Goal: Task Accomplishment & Management: Complete application form

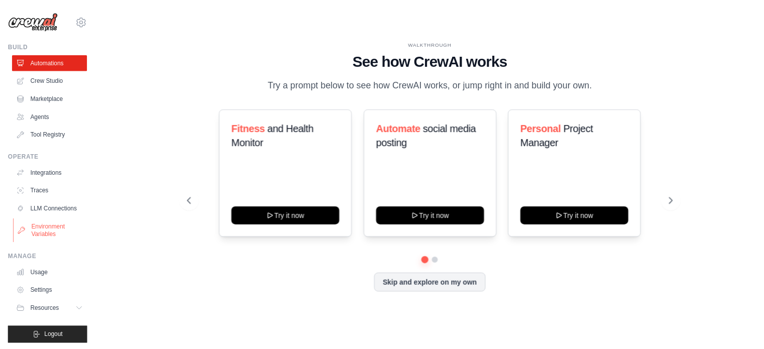
scroll to position [11, 0]
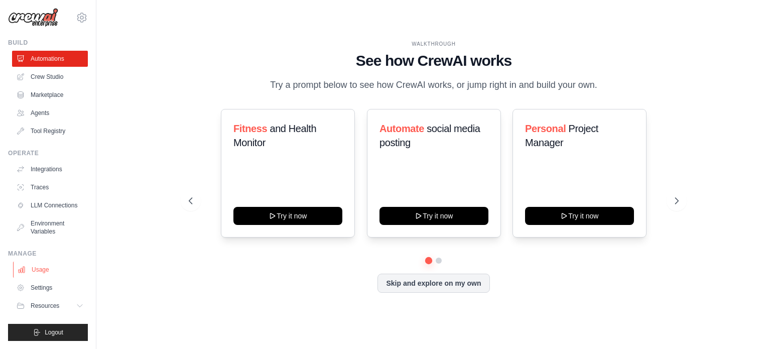
click at [36, 272] on link "Usage" at bounding box center [51, 270] width 76 height 16
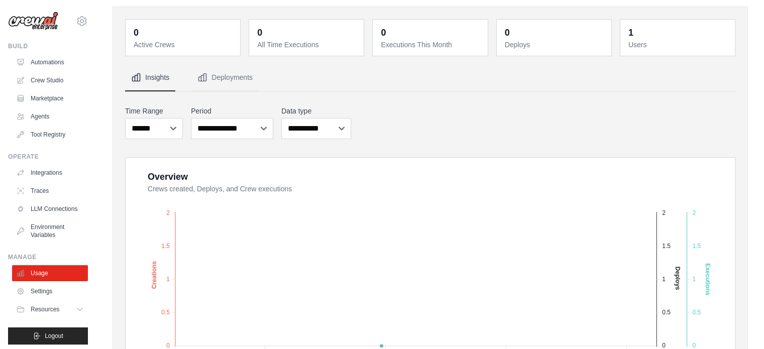
scroll to position [30, 0]
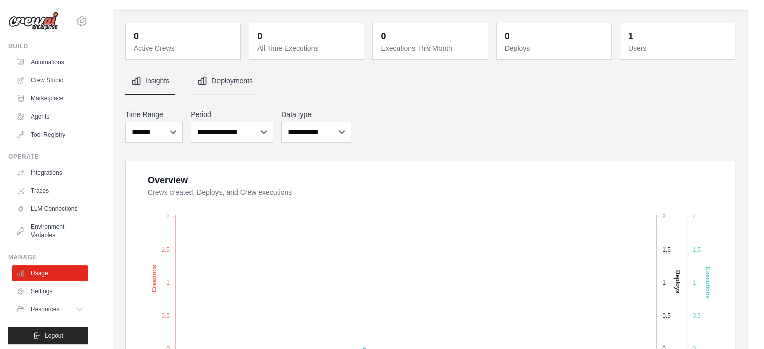
click at [229, 74] on button "Deployments" at bounding box center [224, 81] width 67 height 27
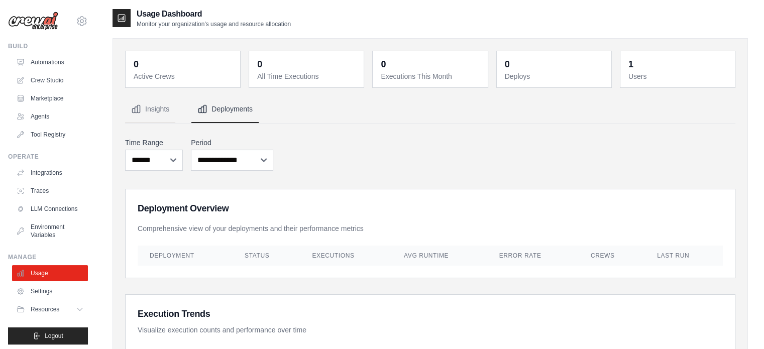
scroll to position [0, 0]
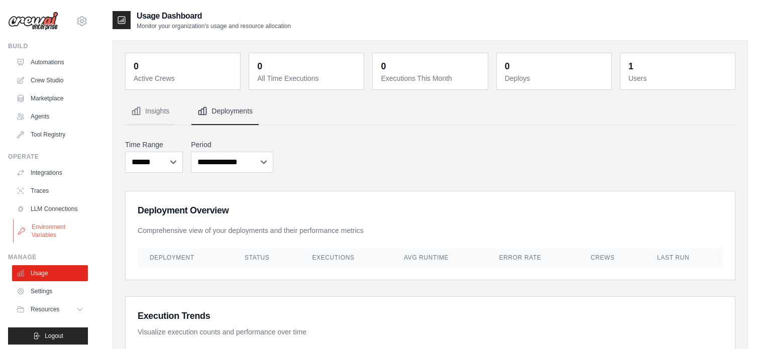
click at [48, 243] on link "Environment Variables" at bounding box center [51, 231] width 76 height 24
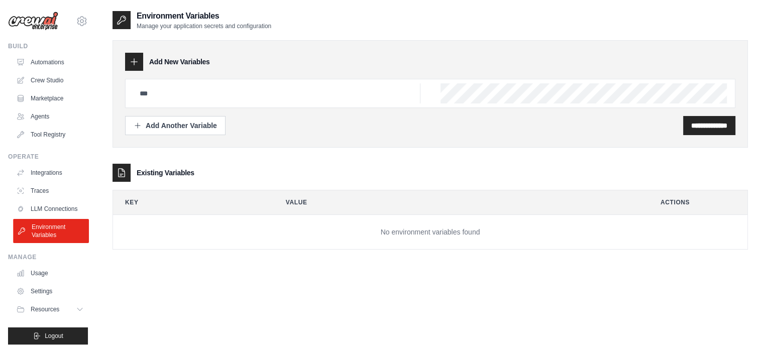
click at [44, 228] on link "Environment Variables" at bounding box center [51, 231] width 76 height 24
click at [47, 211] on link "LLM Connections" at bounding box center [50, 209] width 76 height 16
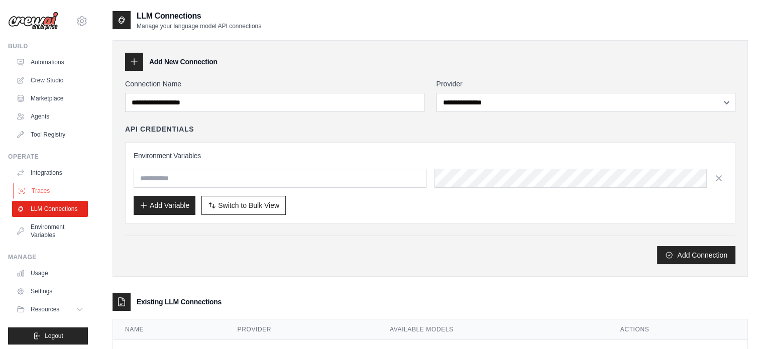
click at [46, 194] on link "Traces" at bounding box center [51, 191] width 76 height 16
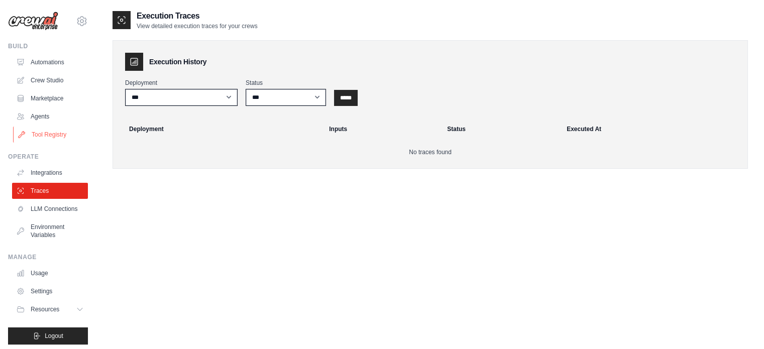
click at [49, 129] on link "Tool Registry" at bounding box center [51, 135] width 76 height 16
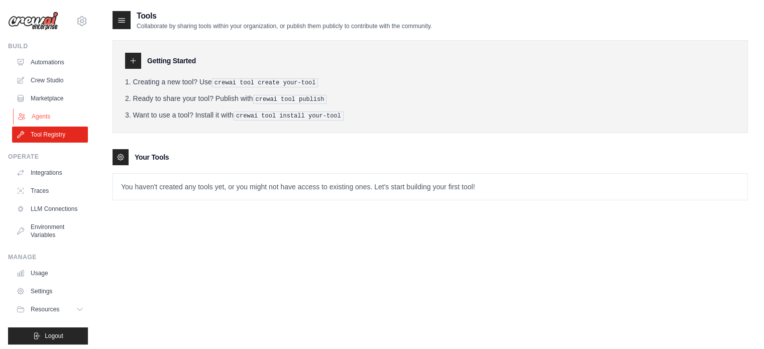
click at [50, 110] on link "Agents" at bounding box center [51, 116] width 76 height 16
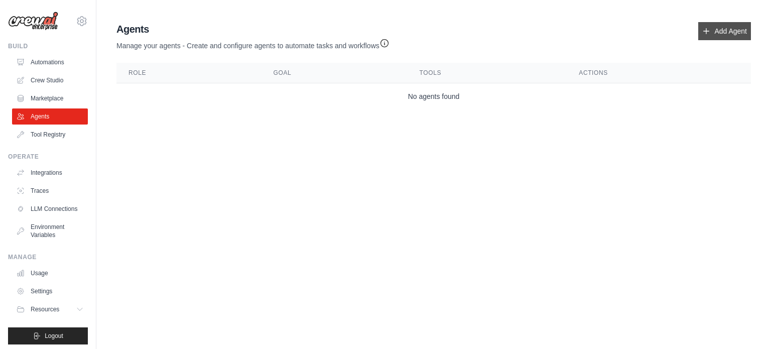
click at [738, 35] on link "Add Agent" at bounding box center [724, 31] width 53 height 18
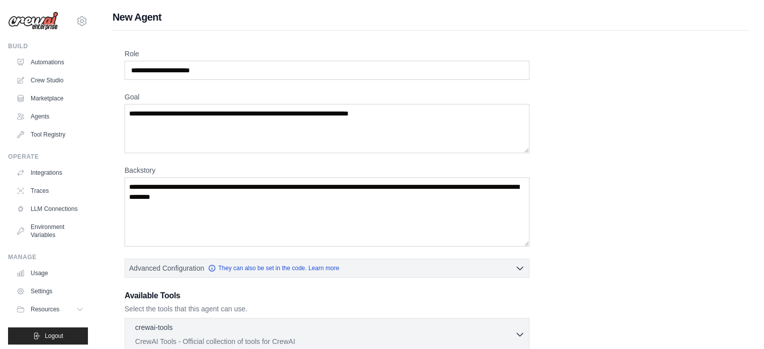
click at [719, 33] on div "Role Goal [GEOGRAPHIC_DATA] Advanced Configuration They can also be set in the …" at bounding box center [429, 280] width 635 height 498
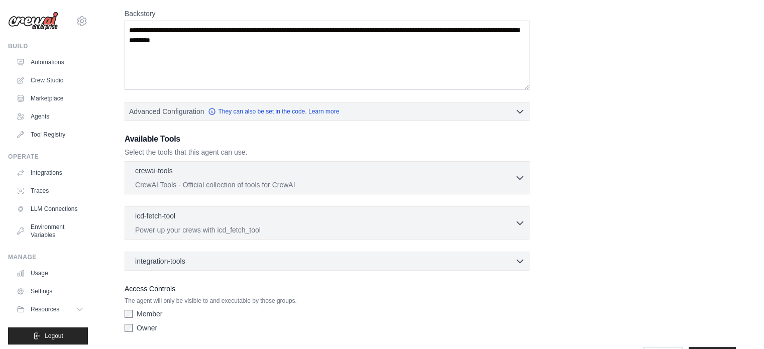
scroll to position [166, 0]
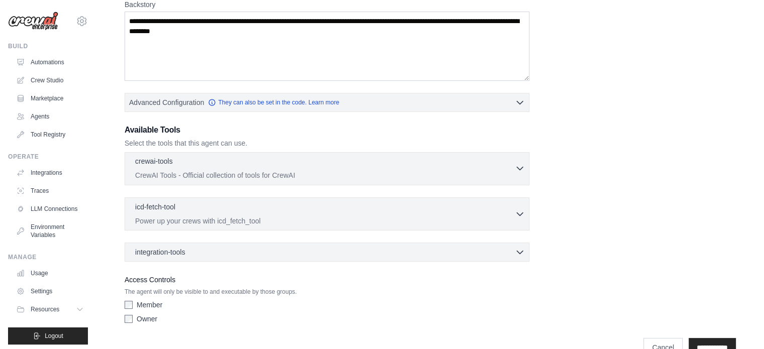
click at [515, 168] on icon "button" at bounding box center [520, 168] width 10 height 10
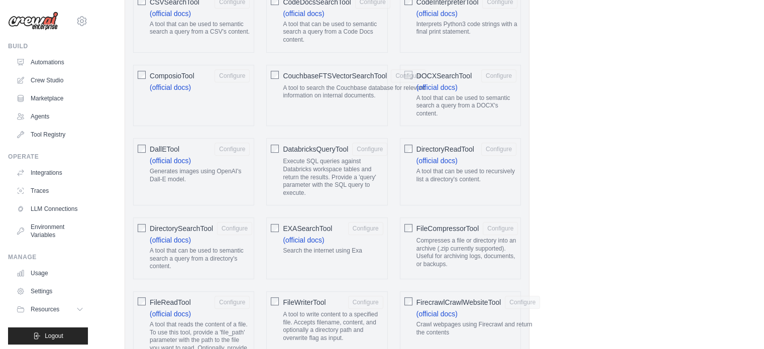
scroll to position [510, 0]
click at [313, 234] on link "(official docs)" at bounding box center [303, 238] width 41 height 8
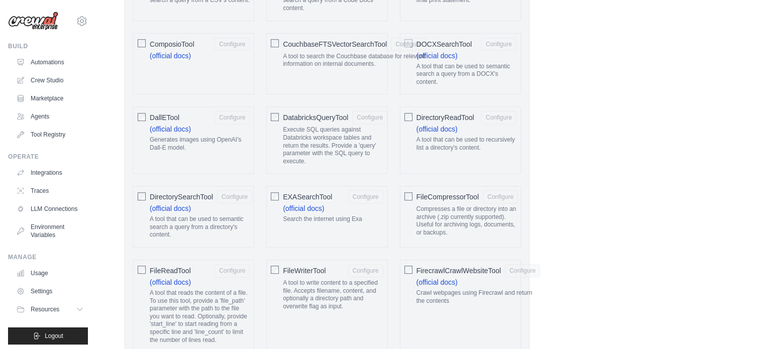
scroll to position [540, 0]
